Goal: Find specific page/section: Find specific page/section

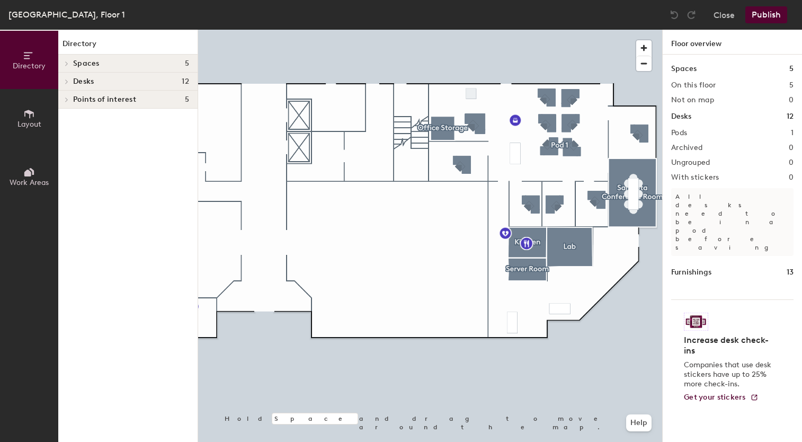
click at [65, 76] on div at bounding box center [65, 81] width 14 height 17
click at [67, 102] on div at bounding box center [65, 99] width 14 height 17
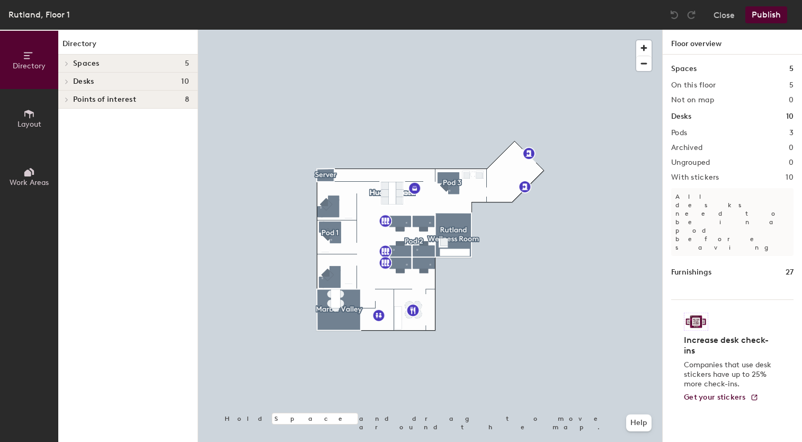
click at [67, 79] on icon at bounding box center [67, 81] width 4 height 5
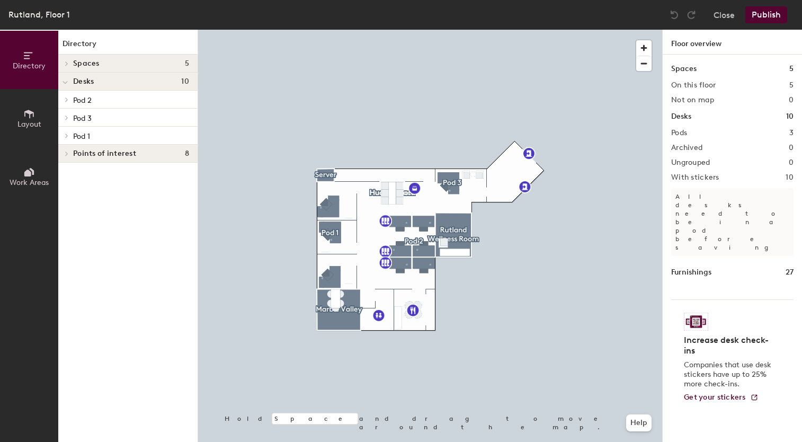
click at [69, 100] on span at bounding box center [65, 99] width 9 height 5
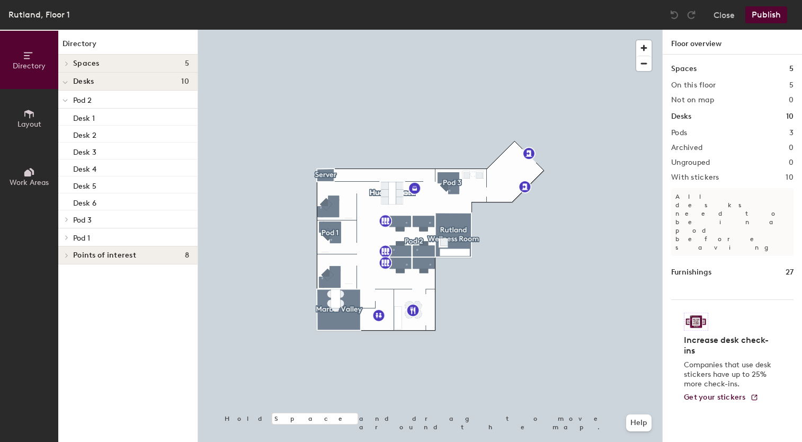
click at [69, 217] on span at bounding box center [65, 219] width 9 height 5
click at [69, 256] on span at bounding box center [65, 254] width 9 height 5
